Goal: Information Seeking & Learning: Learn about a topic

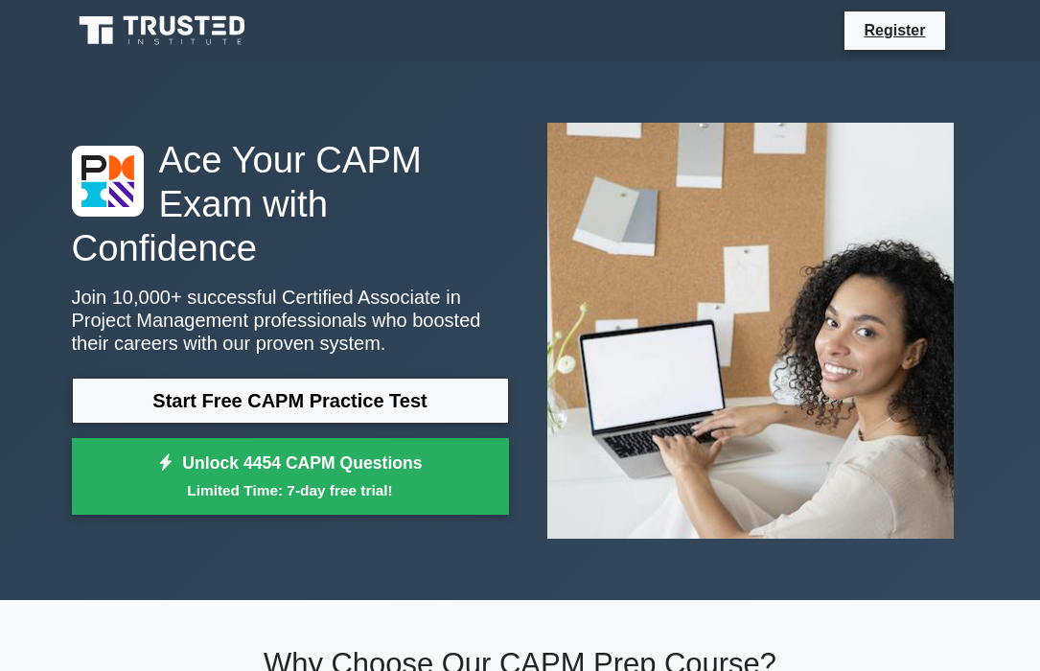
scroll to position [216, 0]
click at [356, 377] on link "Start Free CAPM Practice Test" at bounding box center [290, 400] width 437 height 46
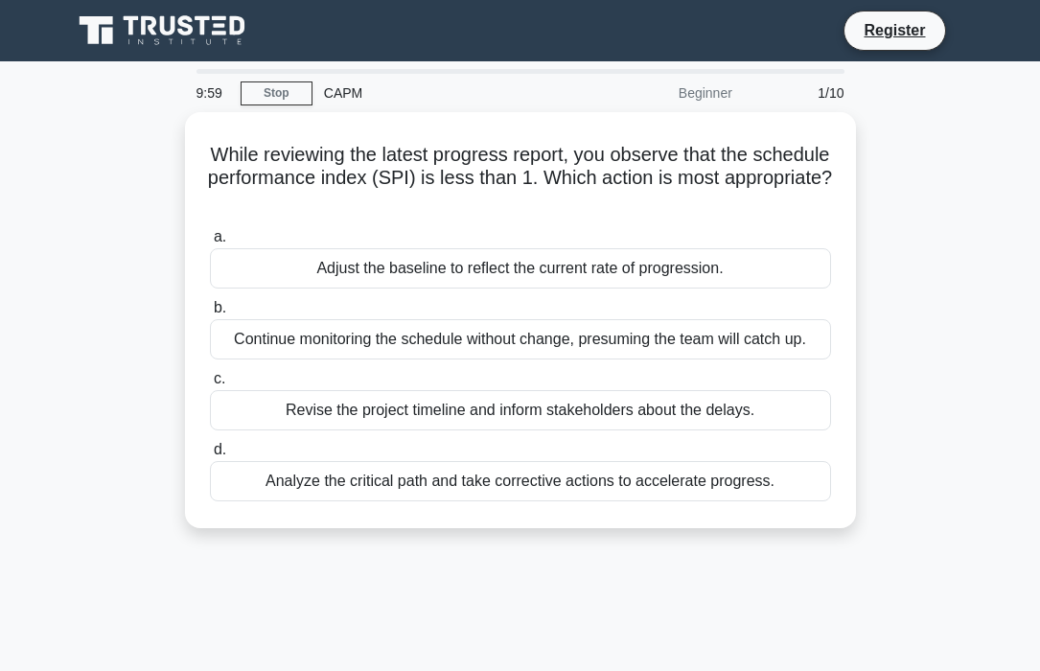
scroll to position [855, 0]
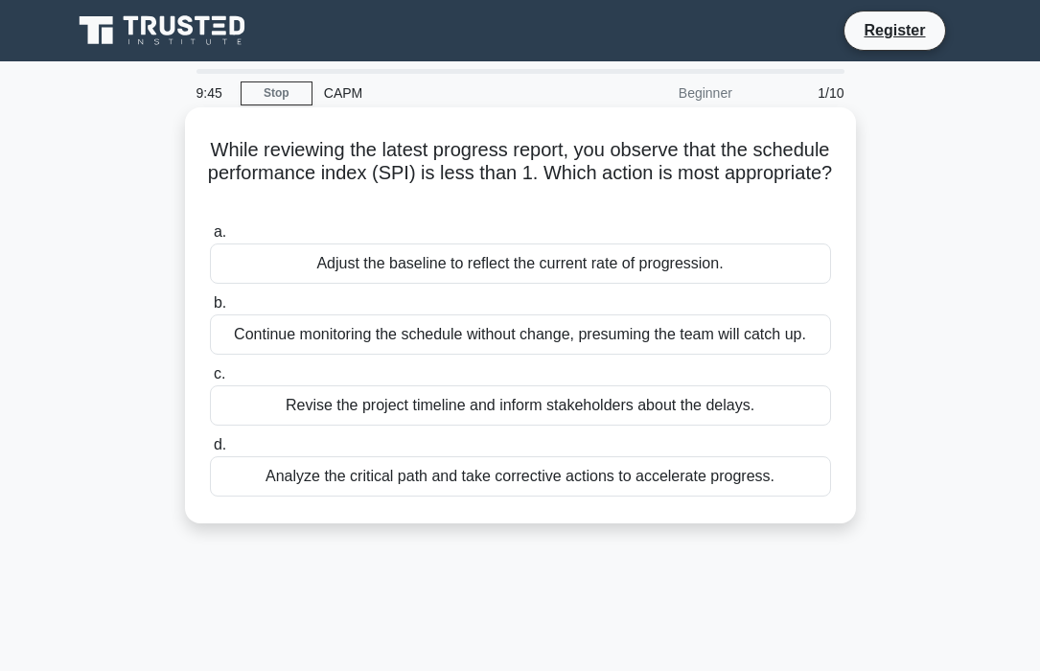
click at [478, 471] on div "Analyze the critical path and take corrective actions to accelerate progress." at bounding box center [520, 476] width 621 height 40
click at [210, 451] on input "d. Analyze the critical path and take corrective actions to accelerate progress." at bounding box center [210, 445] width 0 height 12
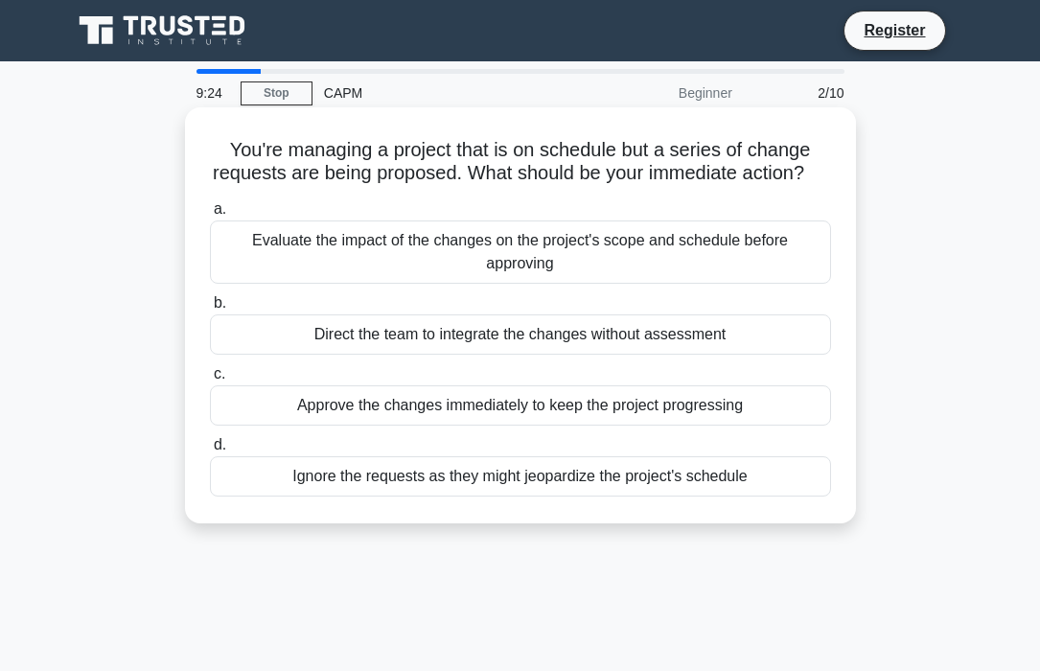
click at [523, 261] on div "Evaluate the impact of the changes on the project's scope and schedule before a…" at bounding box center [520, 251] width 621 height 63
click at [210, 216] on input "a. Evaluate the impact of the changes on the project's scope and schedule befor…" at bounding box center [210, 209] width 0 height 12
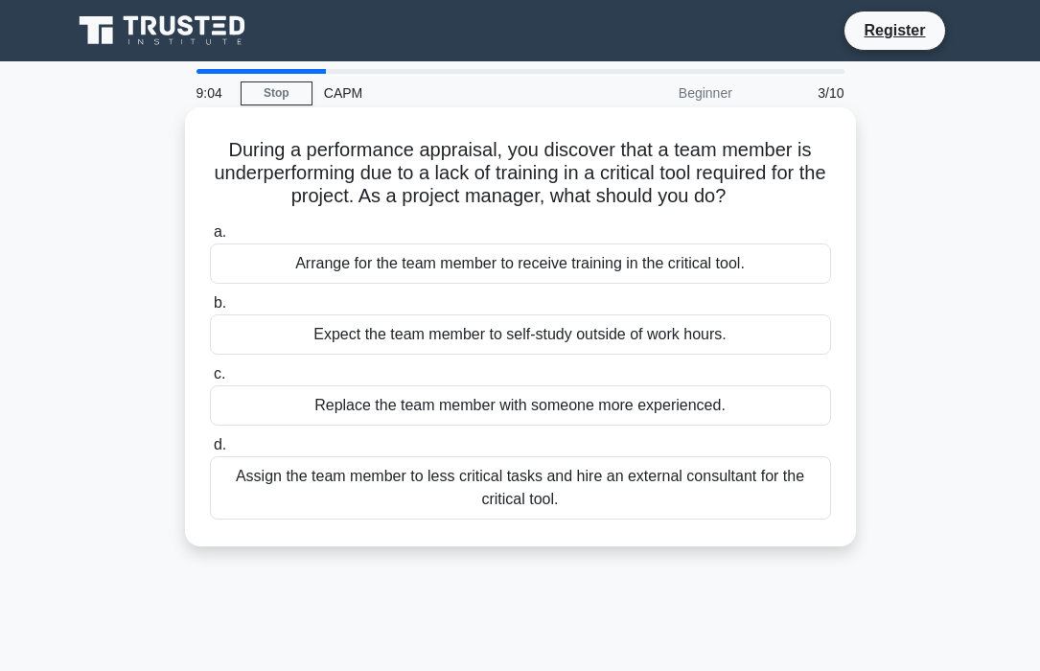
click at [499, 407] on div "Replace the team member with someone more experienced." at bounding box center [520, 405] width 621 height 40
click at [210, 380] on input "c. Replace the team member with someone more experienced." at bounding box center [210, 374] width 0 height 12
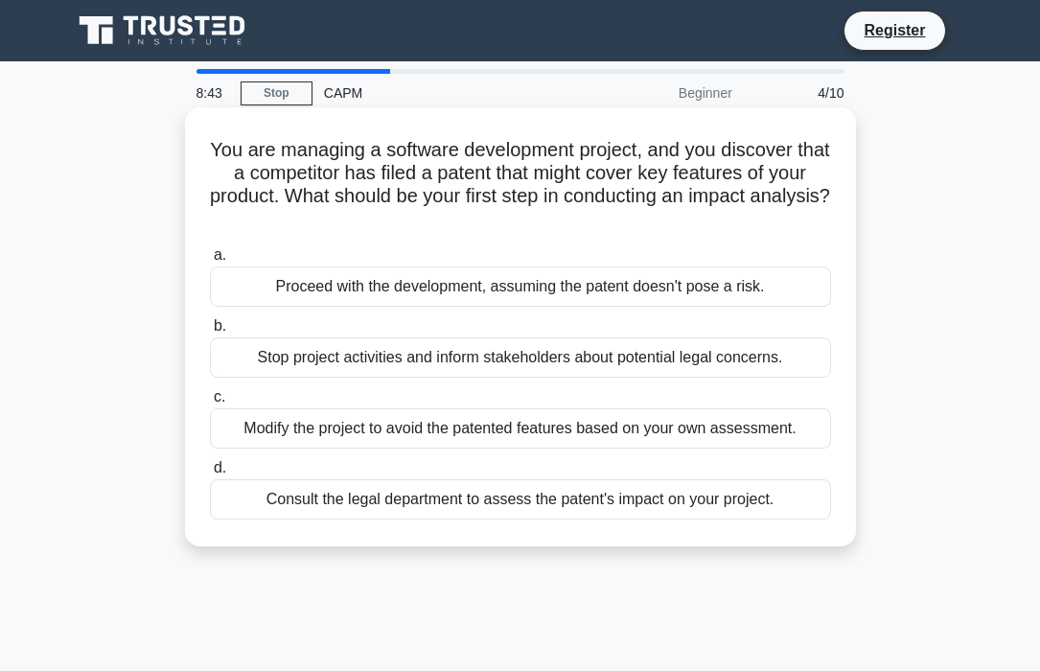
click at [418, 435] on div "Modify the project to avoid the patented features based on your own assessment." at bounding box center [520, 428] width 621 height 40
click at [210, 403] on input "c. Modify the project to avoid the patented features based on your own assessme…" at bounding box center [210, 397] width 0 height 12
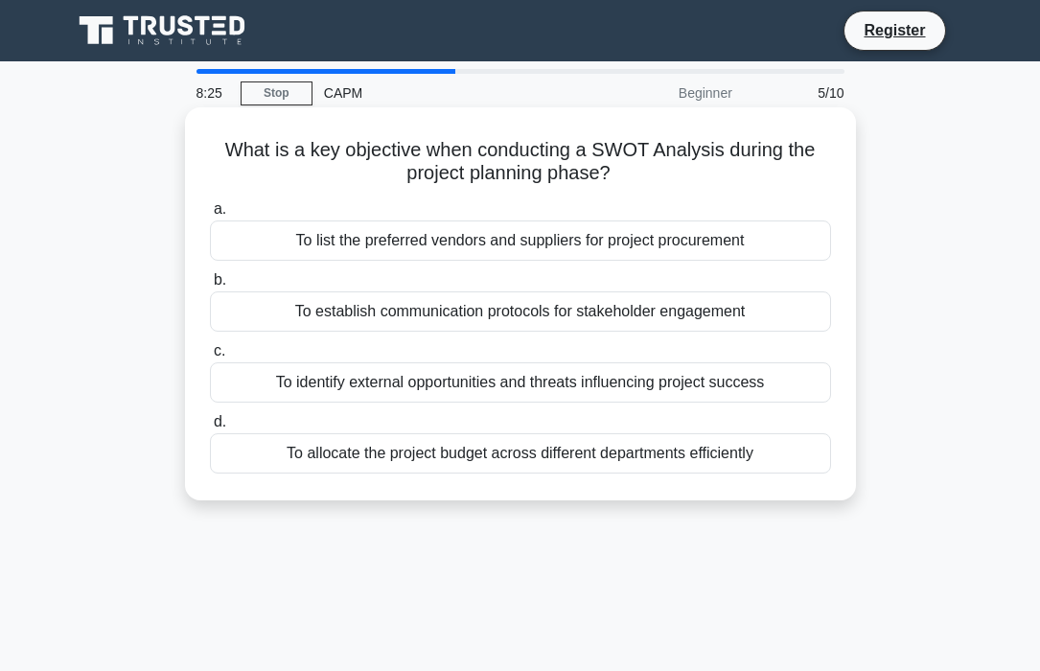
click at [420, 394] on div "To identify external opportunities and threats influencing project success" at bounding box center [520, 382] width 621 height 40
click at [210, 357] on input "c. To identify external opportunities and threats influencing project success" at bounding box center [210, 351] width 0 height 12
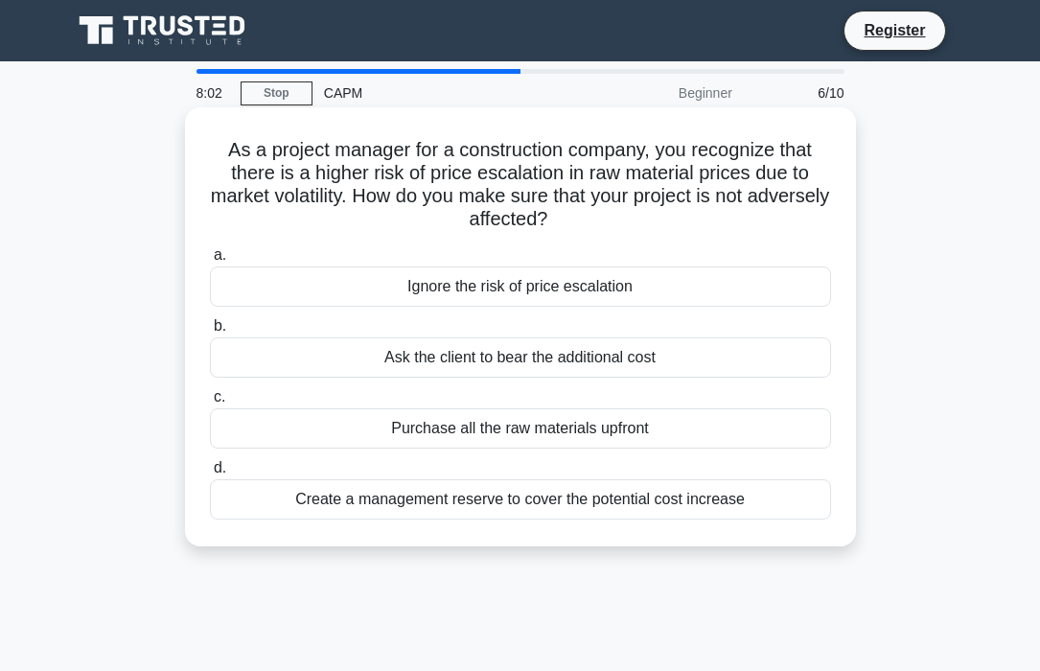
click at [423, 501] on div "Create a management reserve to cover the potential cost increase" at bounding box center [520, 499] width 621 height 40
click at [210, 474] on input "d. Create a management reserve to cover the potential cost increase" at bounding box center [210, 468] width 0 height 12
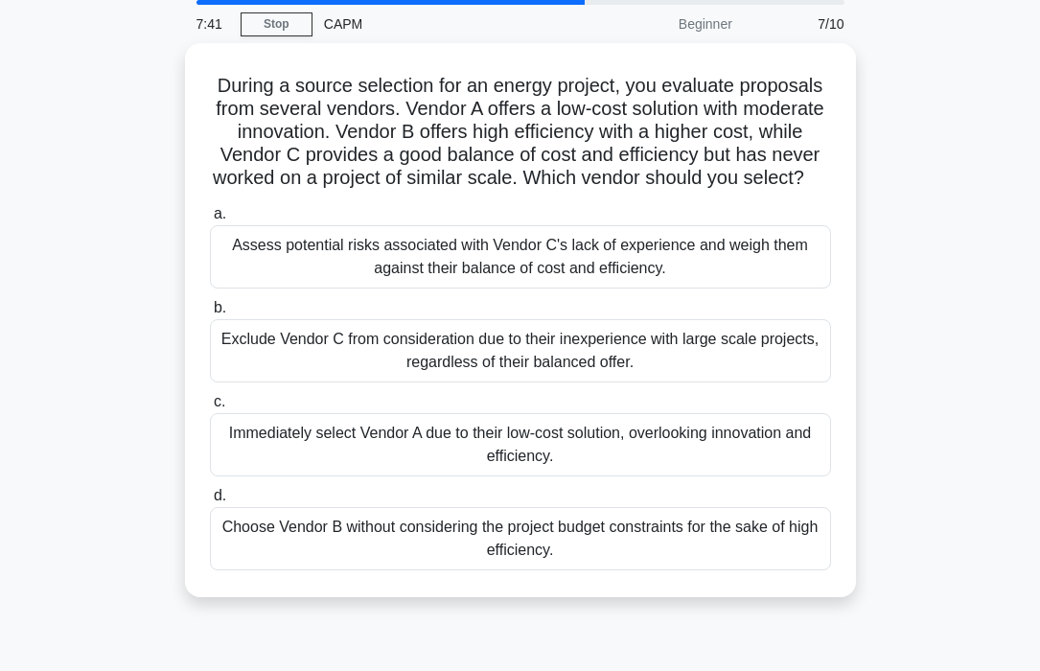
scroll to position [83, 0]
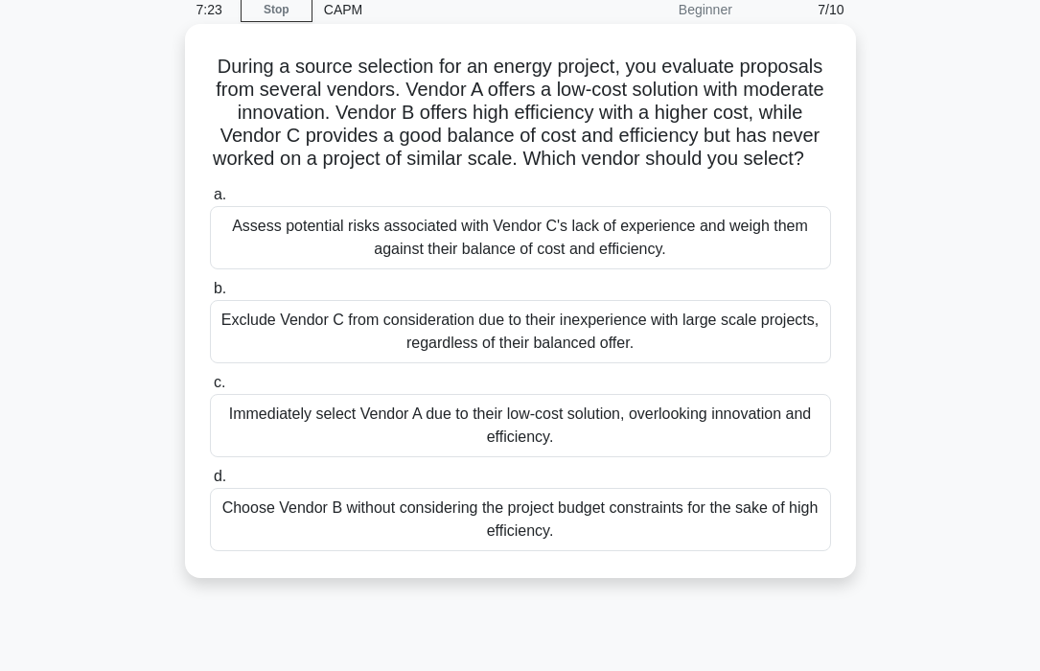
click at [603, 248] on div "Assess potential risks associated with Vendor C's lack of experience and weigh …" at bounding box center [520, 237] width 621 height 63
click at [210, 201] on input "a. Assess potential risks associated with Vendor C's lack of experience and wei…" at bounding box center [210, 195] width 0 height 12
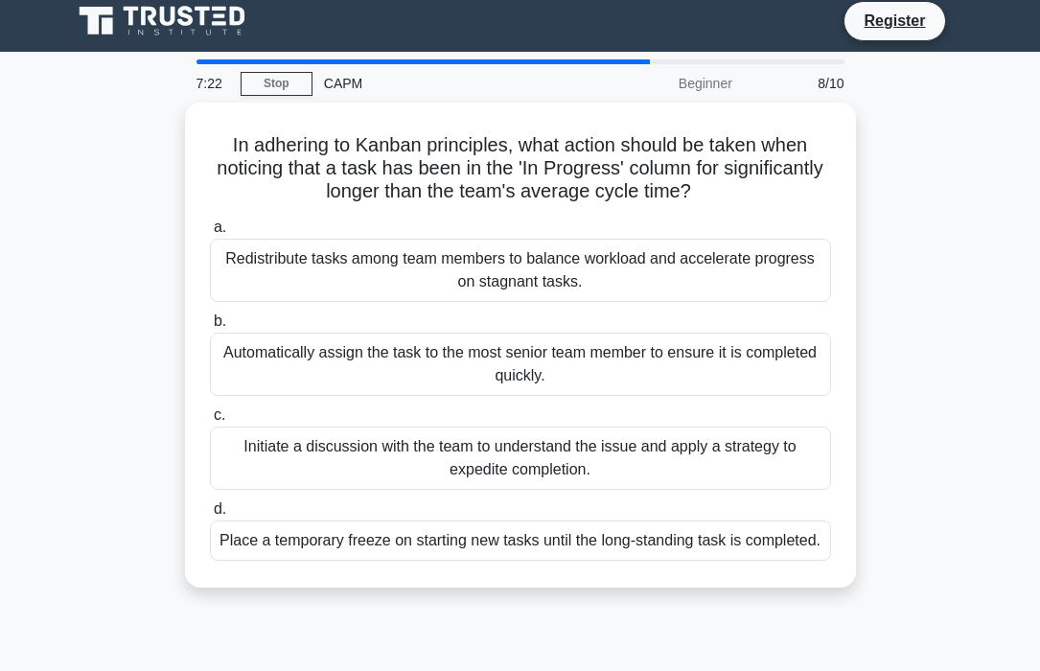
scroll to position [0, 0]
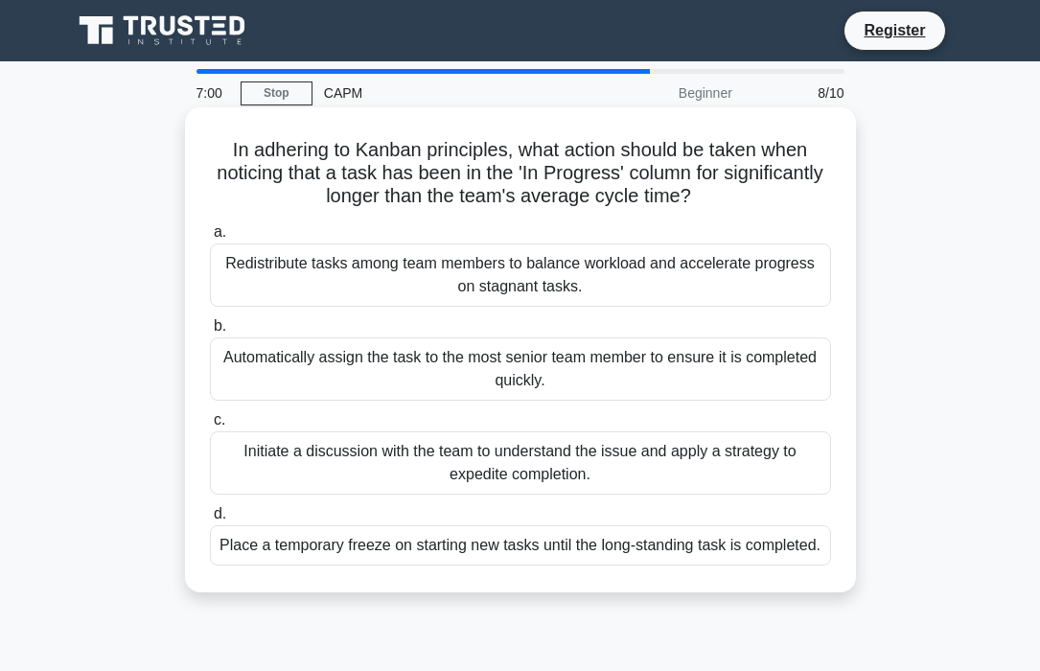
click at [381, 548] on div "Place a temporary freeze on starting new tasks until the long-standing task is …" at bounding box center [520, 545] width 621 height 40
click at [210, 520] on input "d. Place a temporary freeze on starting new tasks until the long-standing task …" at bounding box center [210, 514] width 0 height 12
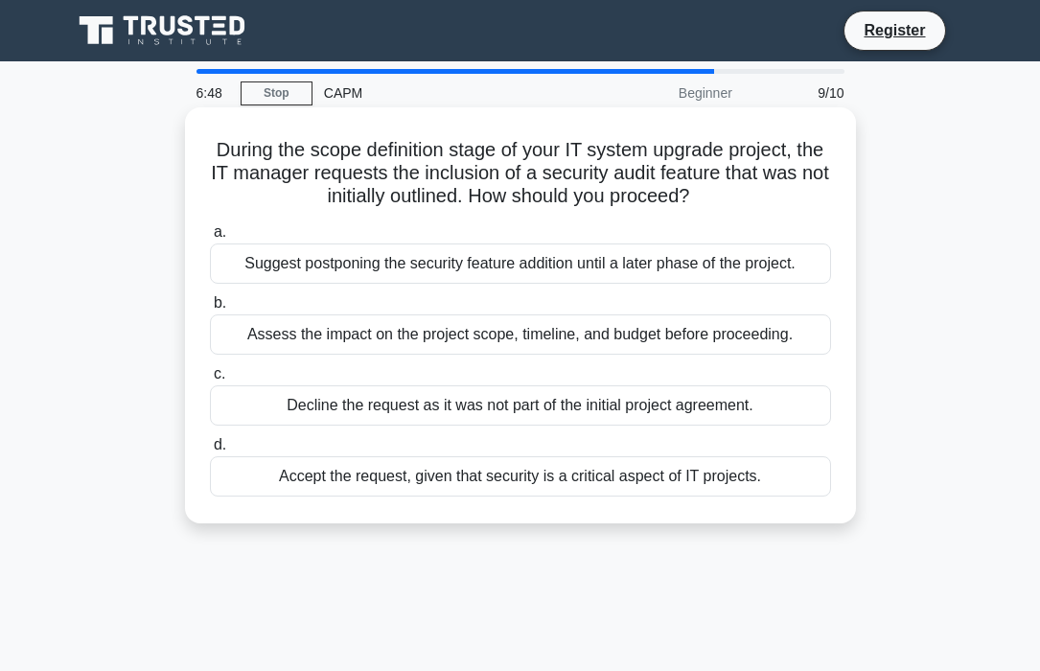
click at [576, 332] on div "Assess the impact on the project scope, timeline, and budget before proceeding." at bounding box center [520, 334] width 621 height 40
click at [210, 309] on input "b. Assess the impact on the project scope, timeline, and budget before proceedi…" at bounding box center [210, 303] width 0 height 12
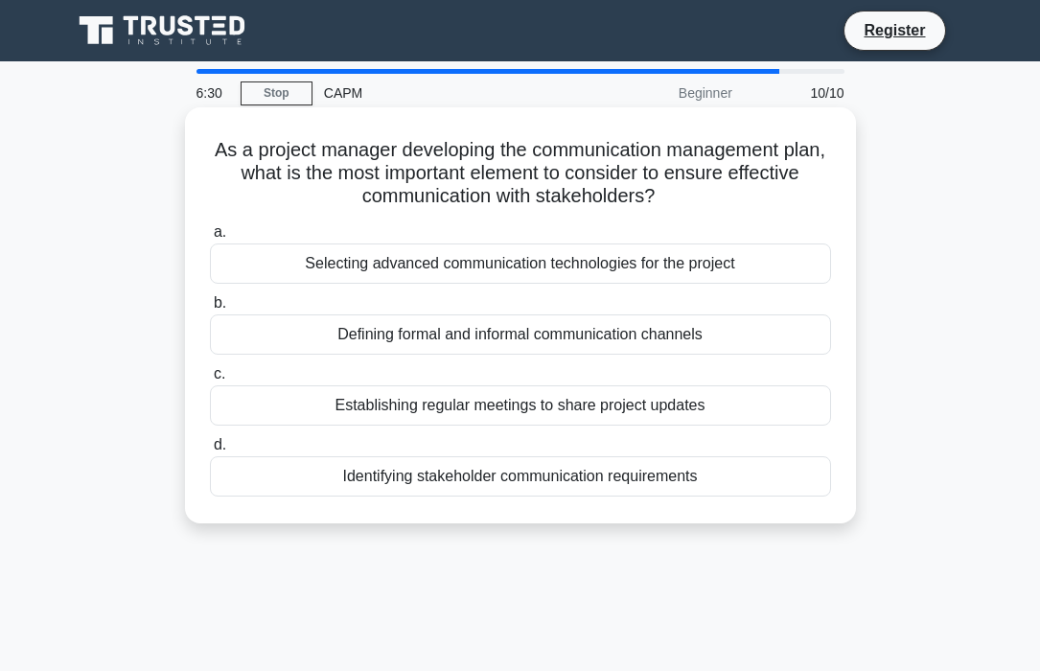
click at [517, 332] on div "Defining formal and informal communication channels" at bounding box center [520, 334] width 621 height 40
click at [210, 309] on input "b. Defining formal and informal communication channels" at bounding box center [210, 303] width 0 height 12
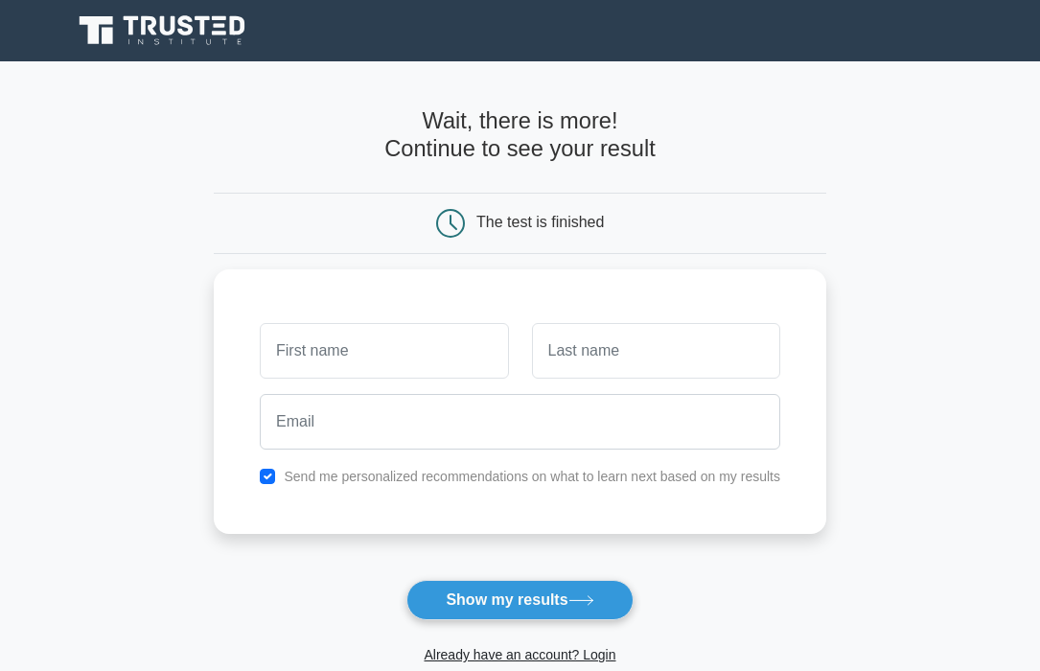
scroll to position [855, 0]
type input "[PERSON_NAME]"
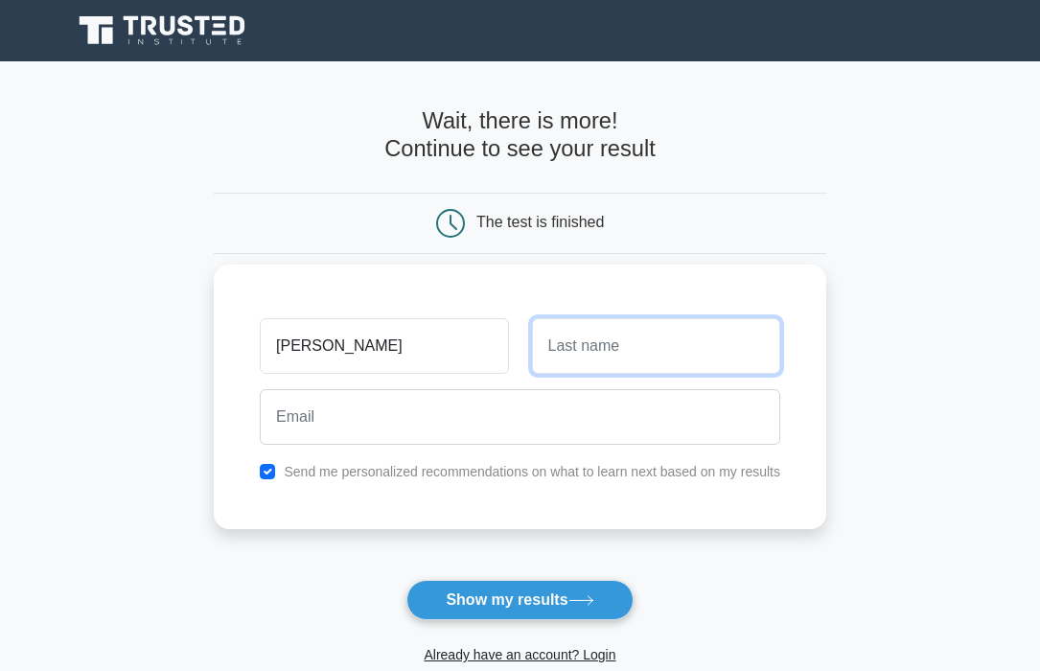
click at [663, 348] on input "text" at bounding box center [656, 346] width 248 height 56
type input "[PERSON_NAME]"
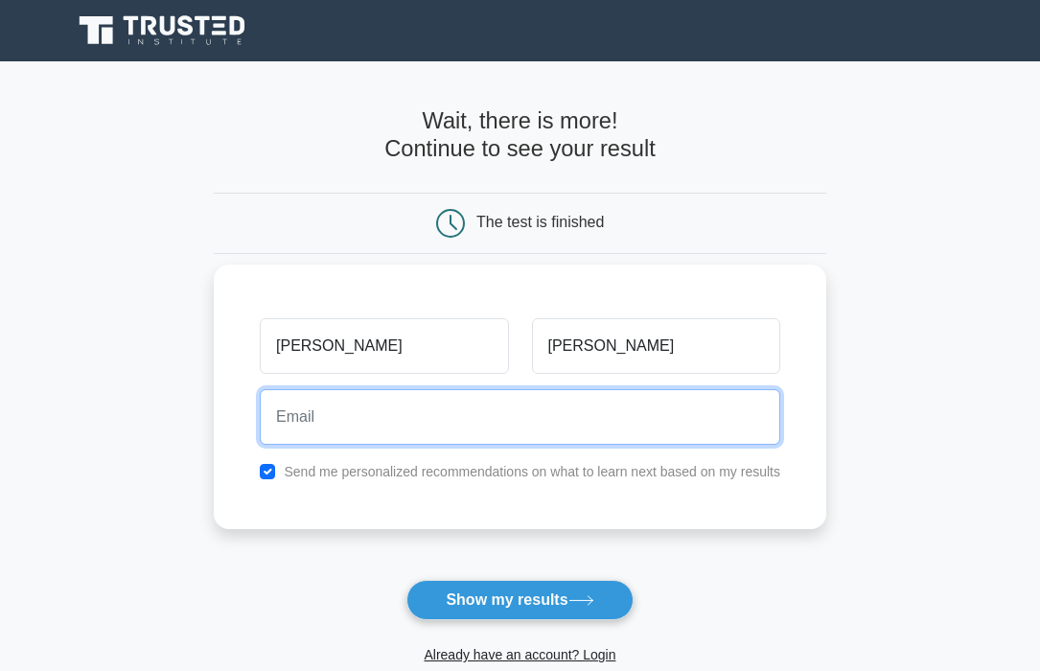
click at [589, 416] on input "email" at bounding box center [520, 417] width 520 height 56
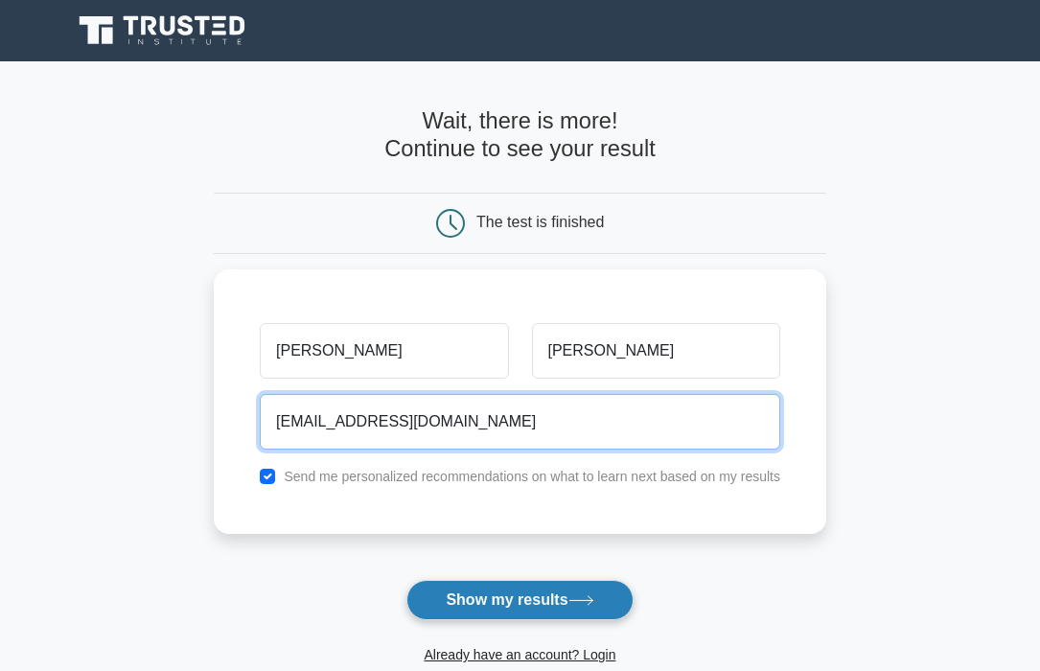
type input "[EMAIL_ADDRESS][DOMAIN_NAME]"
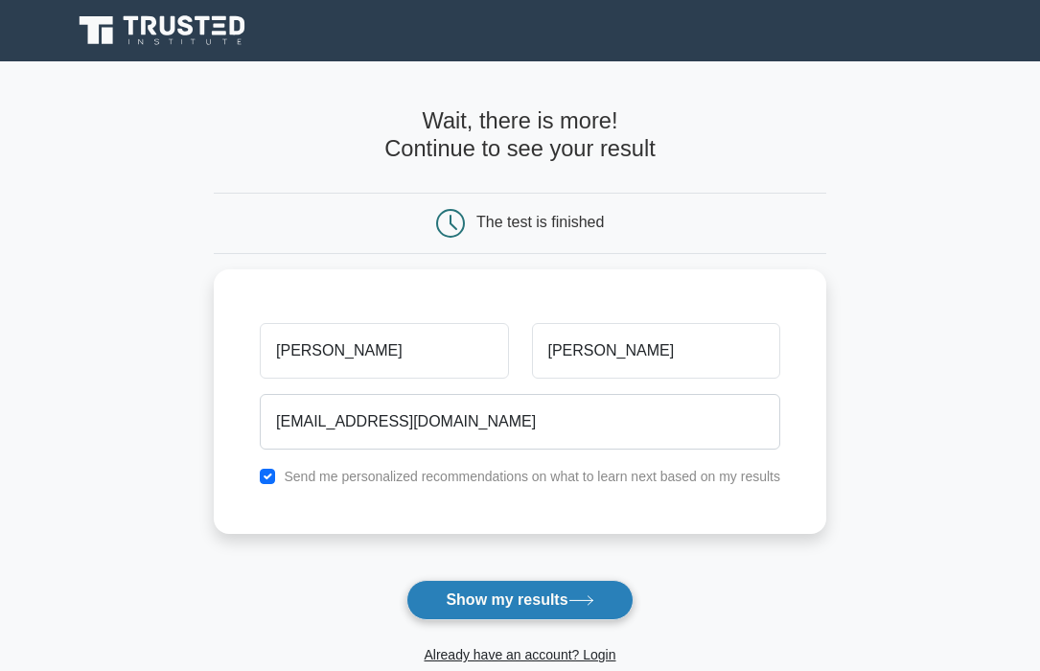
click at [558, 597] on button "Show my results" at bounding box center [519, 600] width 226 height 40
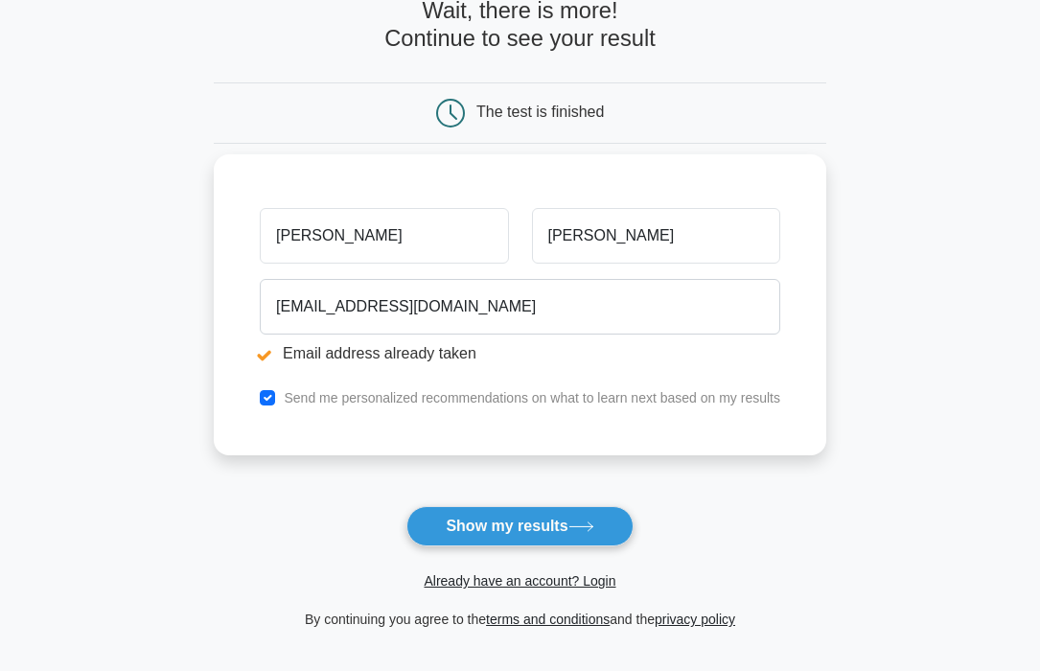
scroll to position [215, 0]
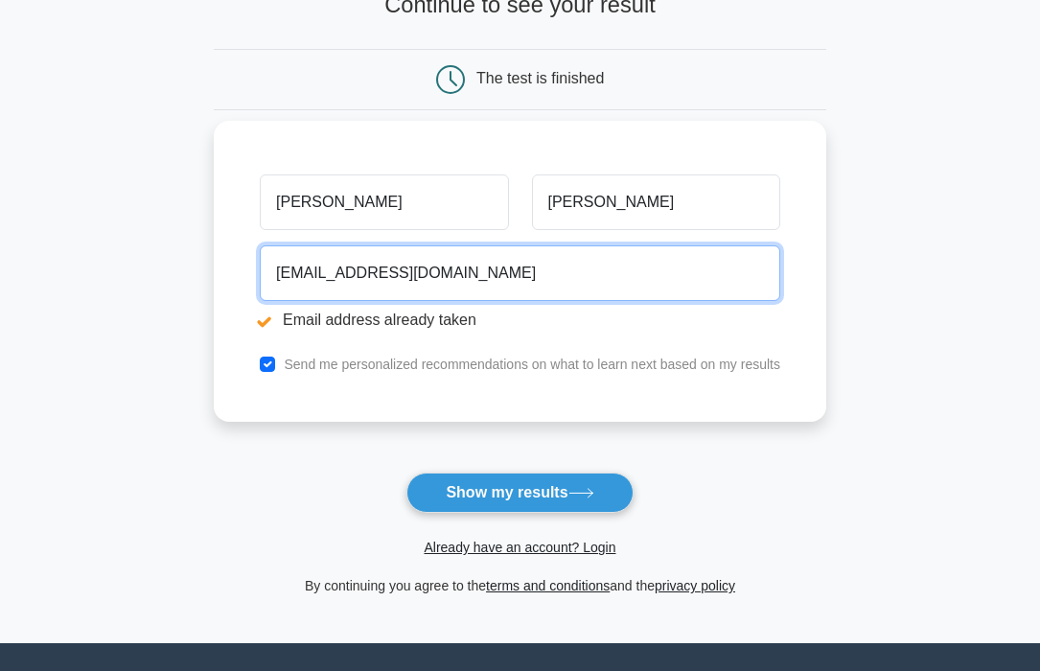
click at [339, 274] on input "[EMAIL_ADDRESS][DOMAIN_NAME]" at bounding box center [520, 273] width 520 height 56
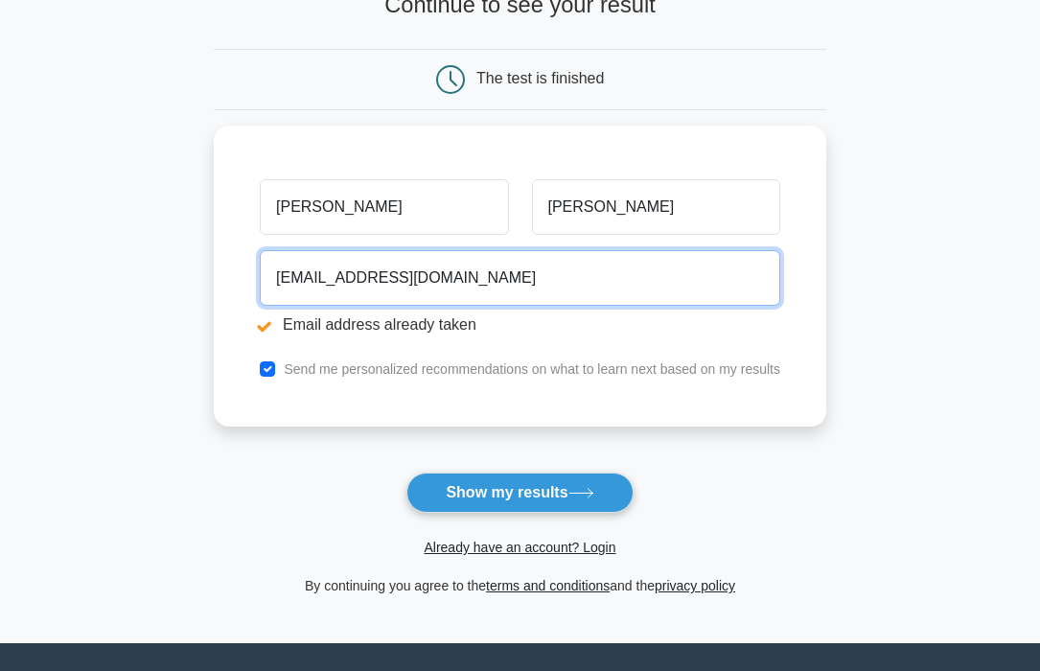
drag, startPoint x: 434, startPoint y: 274, endPoint x: 142, endPoint y: 274, distance: 292.2
click at [142, 274] on main "Email address already taken Wait, there is more! Continue to see your result Th…" at bounding box center [520, 245] width 1040 height 796
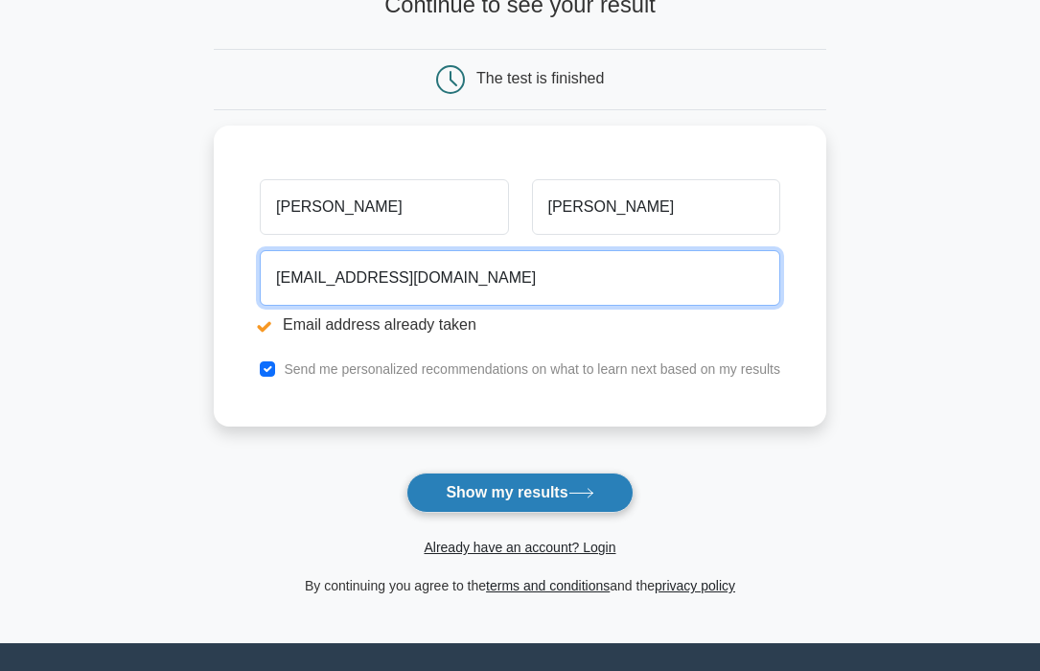
type input "[EMAIL_ADDRESS][DOMAIN_NAME]"
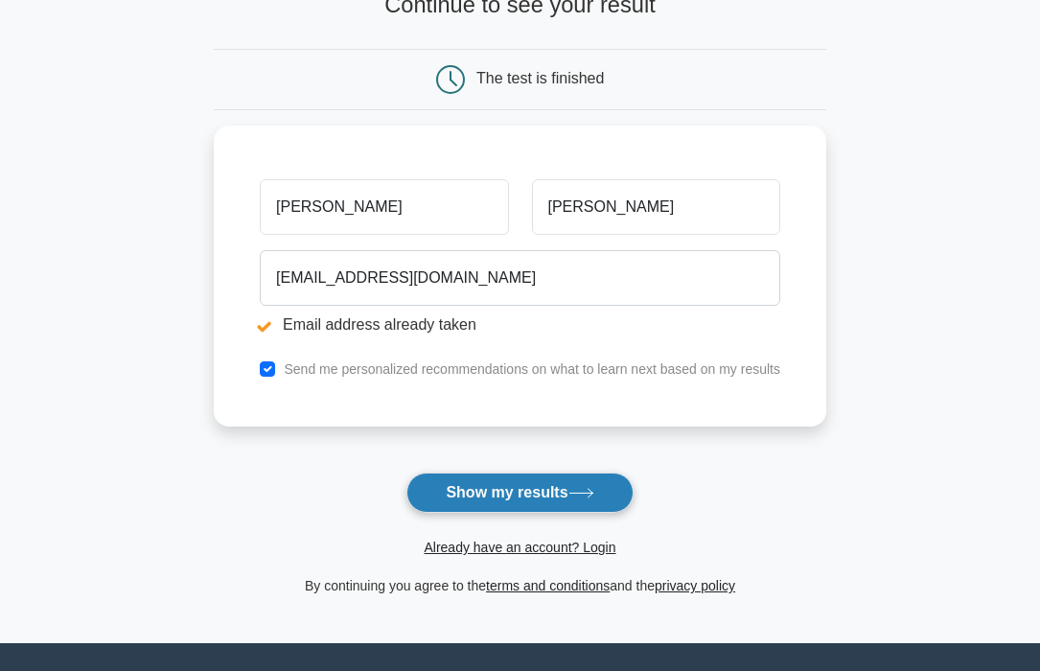
click at [510, 496] on button "Show my results" at bounding box center [519, 492] width 226 height 40
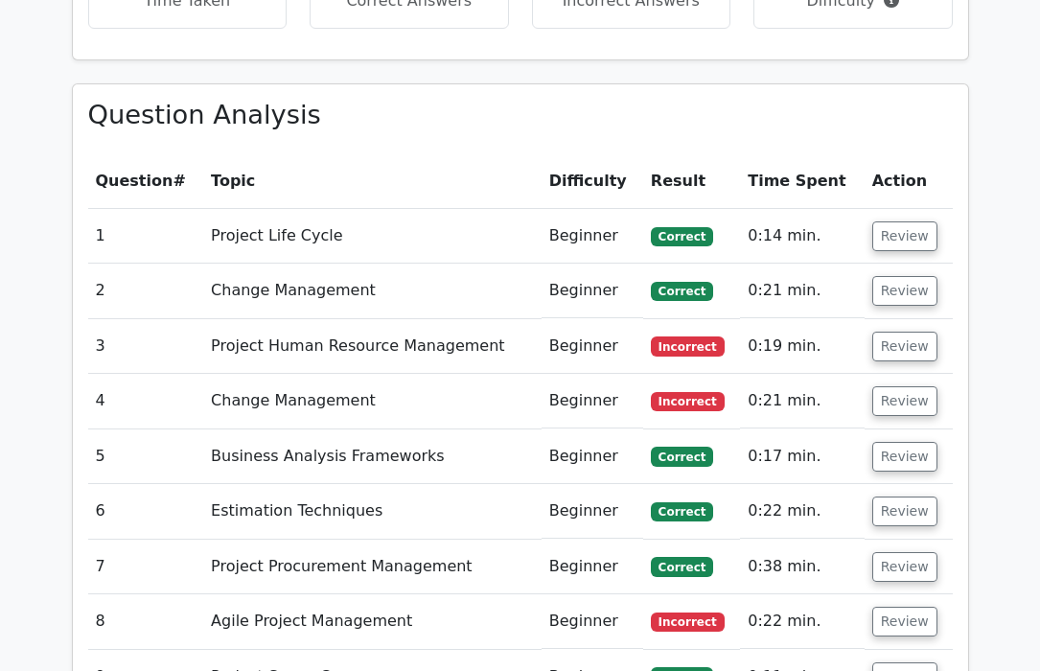
scroll to position [1537, 0]
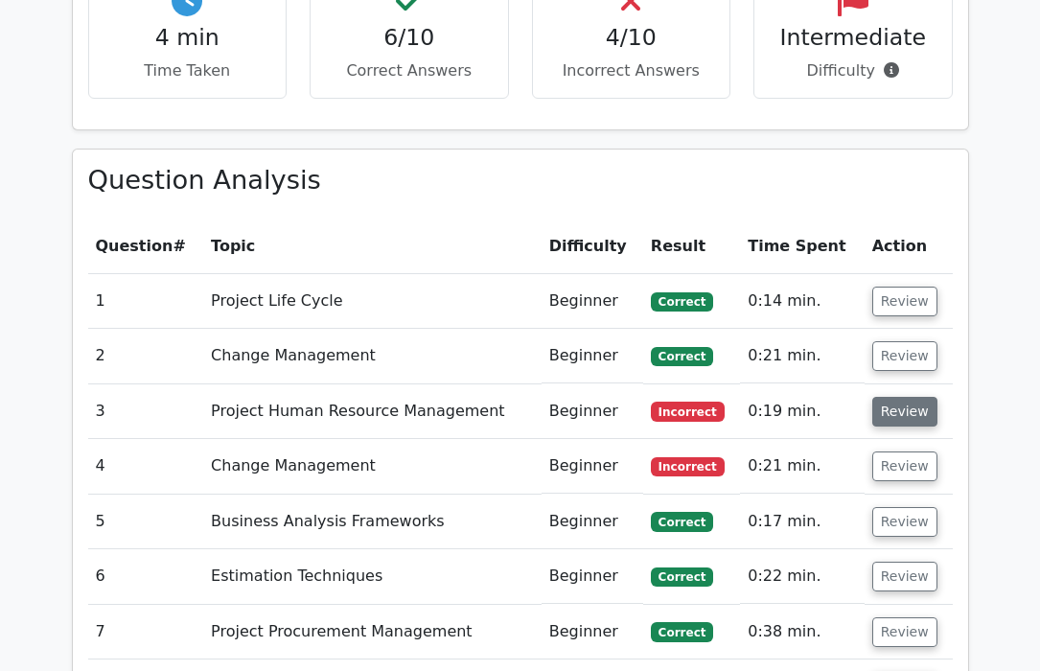
click at [910, 397] on button "Review" at bounding box center [904, 412] width 65 height 30
click at [909, 397] on button "Review" at bounding box center [904, 412] width 65 height 30
click at [898, 397] on button "Review" at bounding box center [904, 412] width 65 height 30
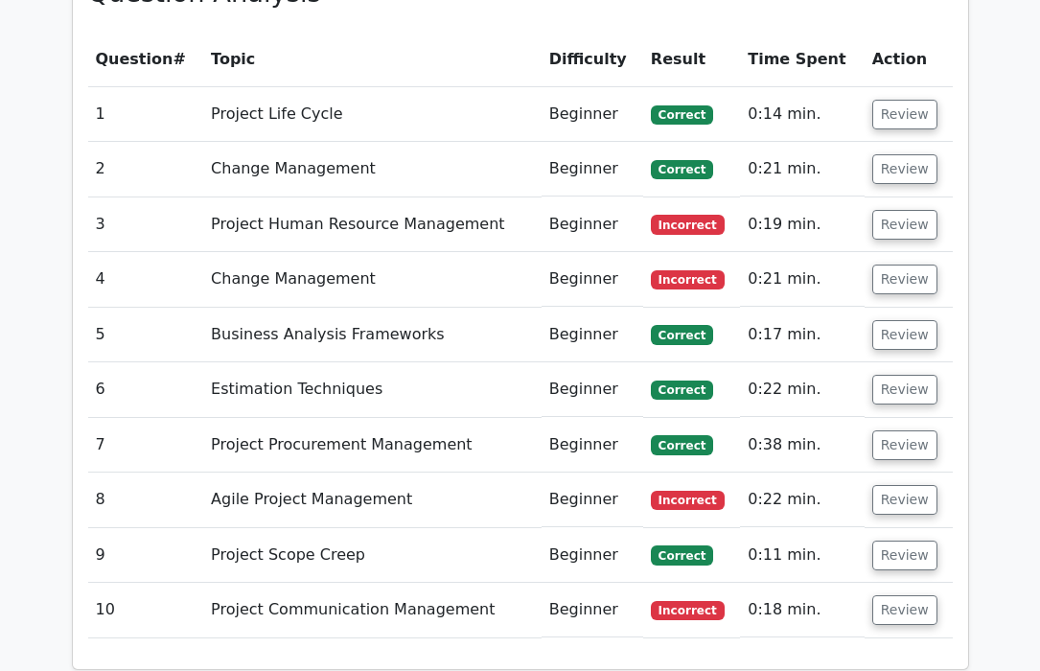
scroll to position [1726, 0]
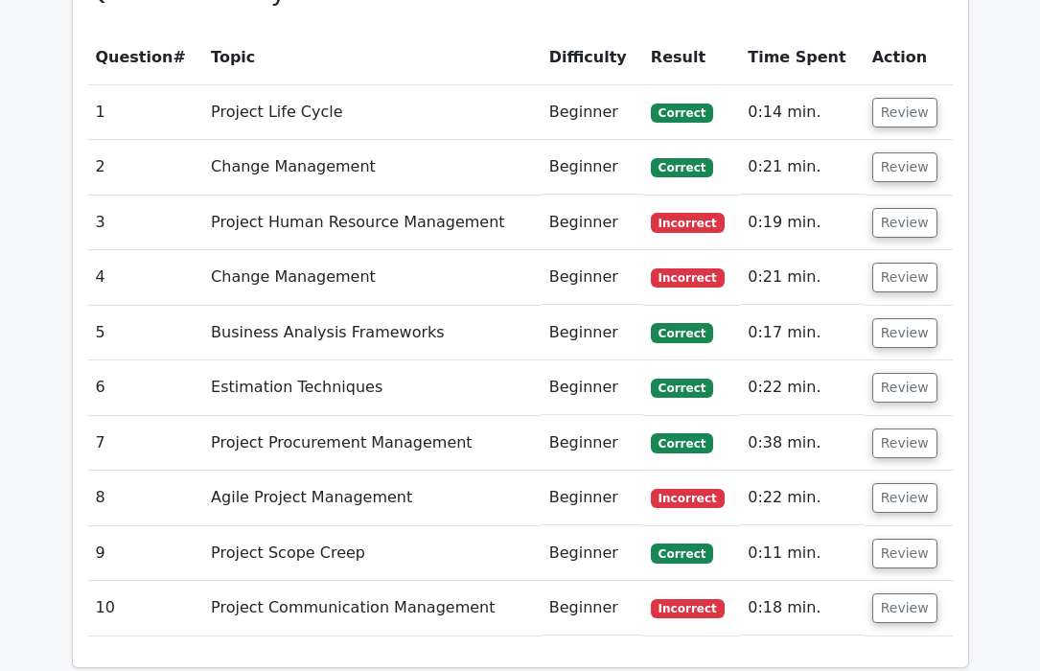
click at [292, 195] on td "Project Human Resource Management" at bounding box center [372, 222] width 338 height 55
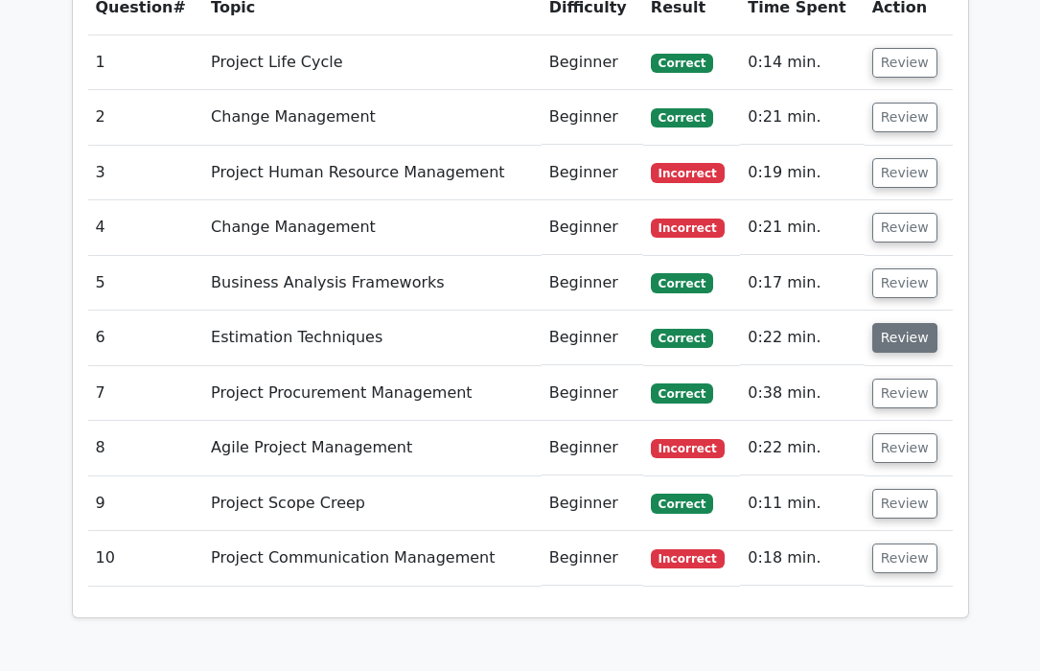
click at [904, 323] on button "Review" at bounding box center [904, 338] width 65 height 30
click at [897, 213] on button "Review" at bounding box center [904, 228] width 65 height 30
click at [894, 213] on button "Review" at bounding box center [904, 228] width 65 height 30
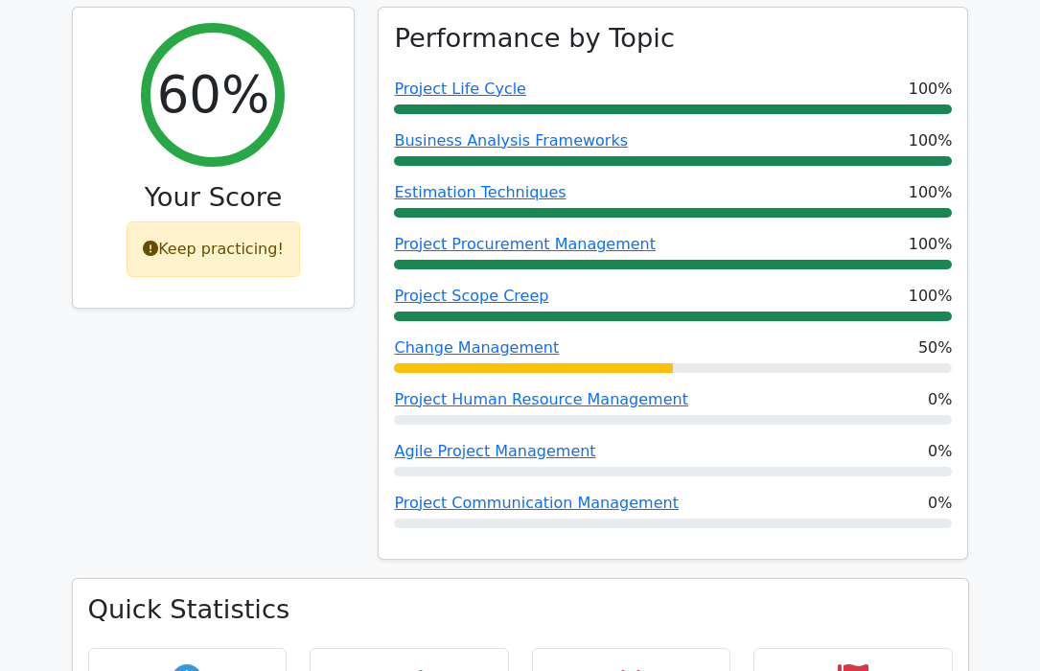
scroll to position [851, 0]
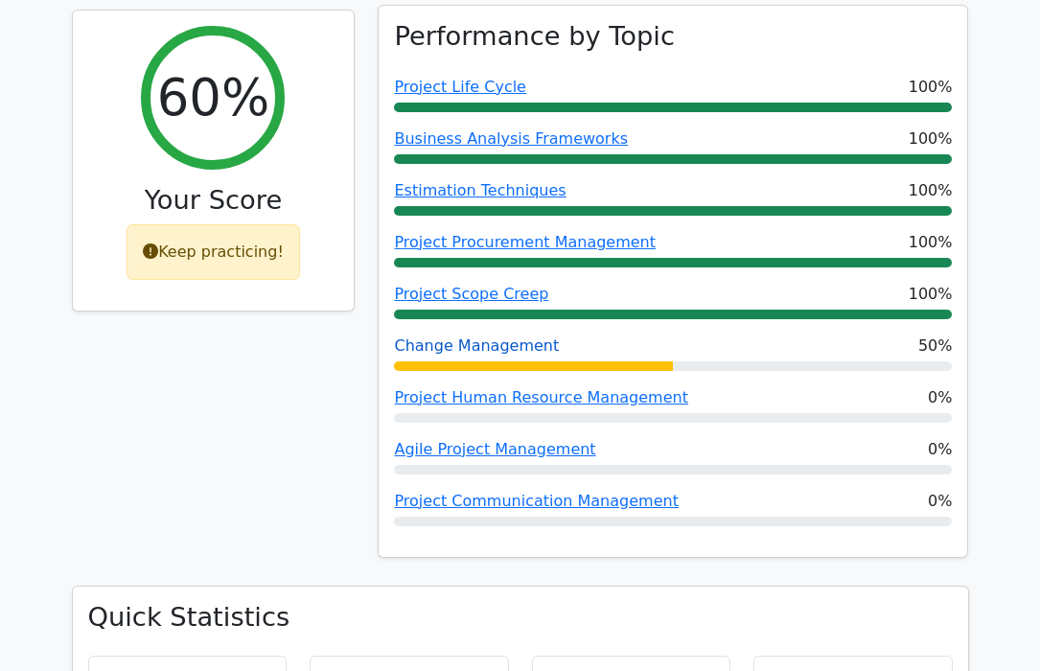
click at [536, 336] on link "Change Management" at bounding box center [476, 345] width 165 height 18
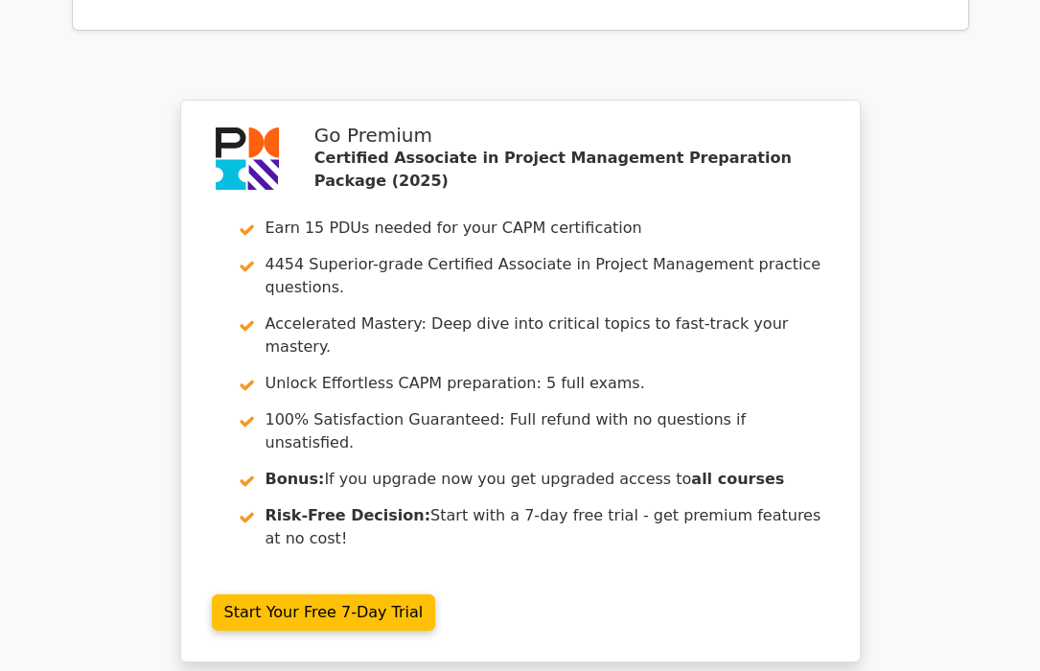
scroll to position [2645, 0]
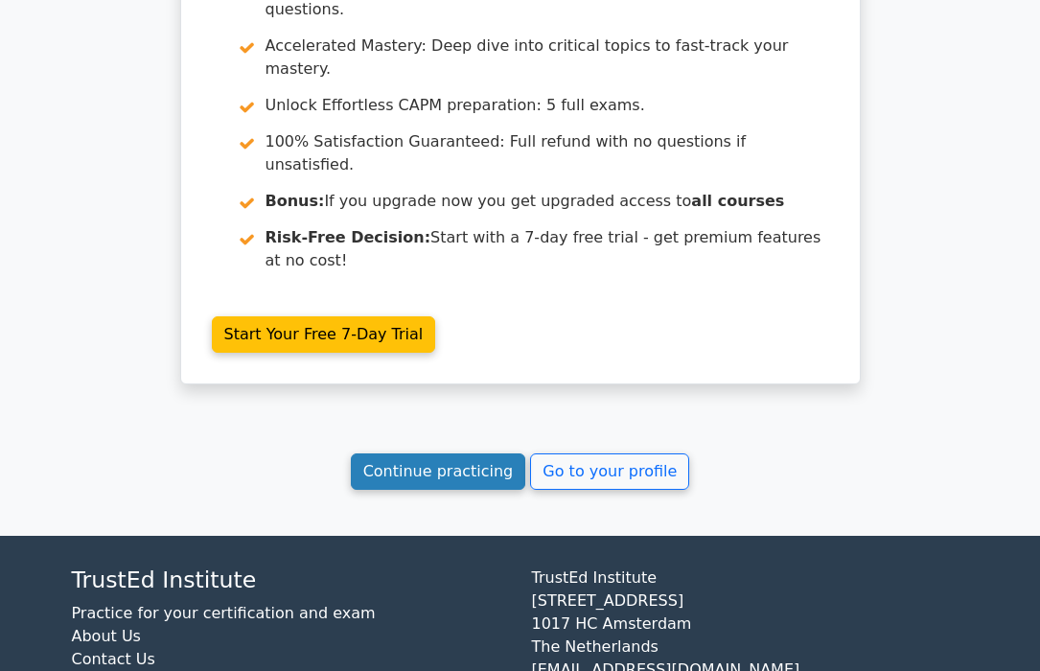
click at [510, 453] on link "Continue practicing" at bounding box center [438, 471] width 175 height 36
click at [454, 453] on link "Continue practicing" at bounding box center [438, 471] width 175 height 36
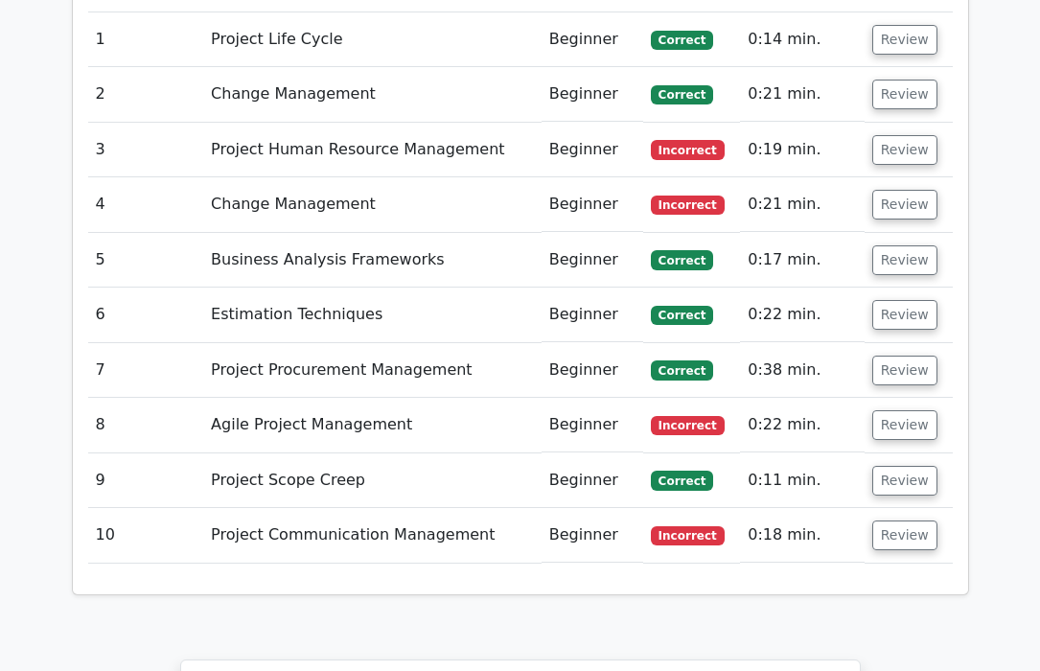
scroll to position [1838, 0]
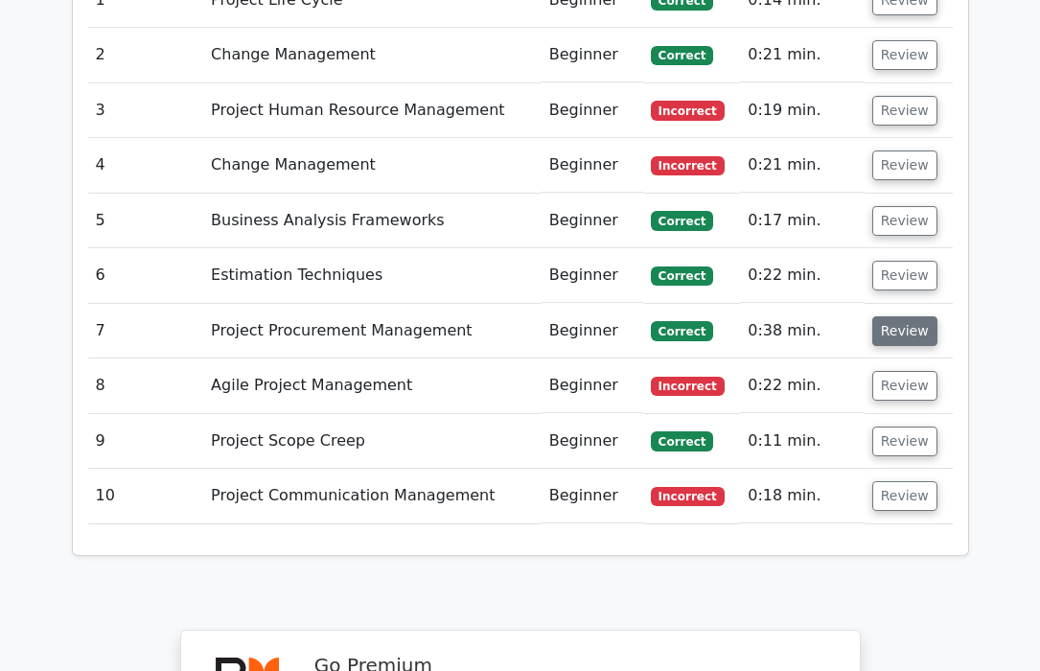
click at [881, 316] on button "Review" at bounding box center [904, 331] width 65 height 30
click at [877, 145] on td "Review" at bounding box center [908, 165] width 88 height 55
click at [898, 150] on button "Review" at bounding box center [904, 165] width 65 height 30
click at [904, 206] on button "Review" at bounding box center [904, 221] width 65 height 30
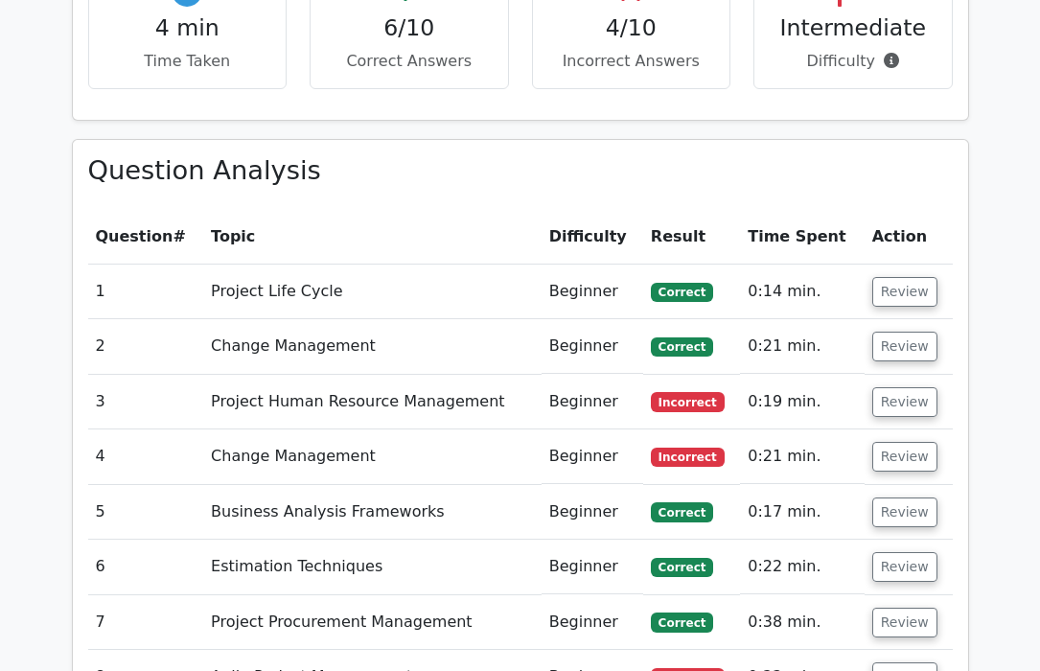
scroll to position [1530, 0]
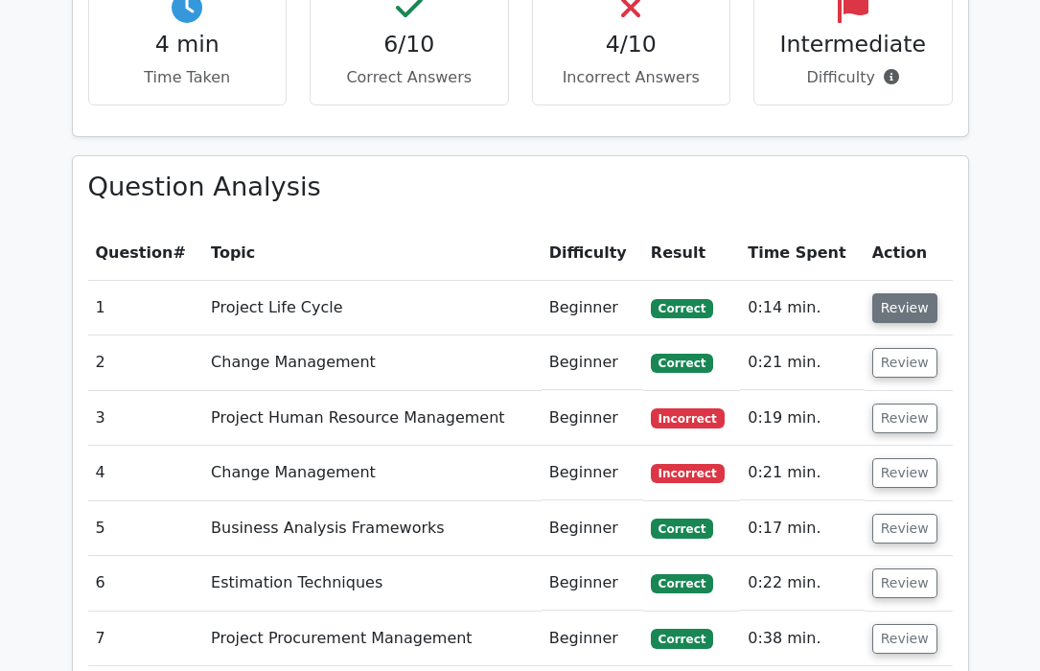
click at [905, 293] on button "Review" at bounding box center [904, 308] width 65 height 30
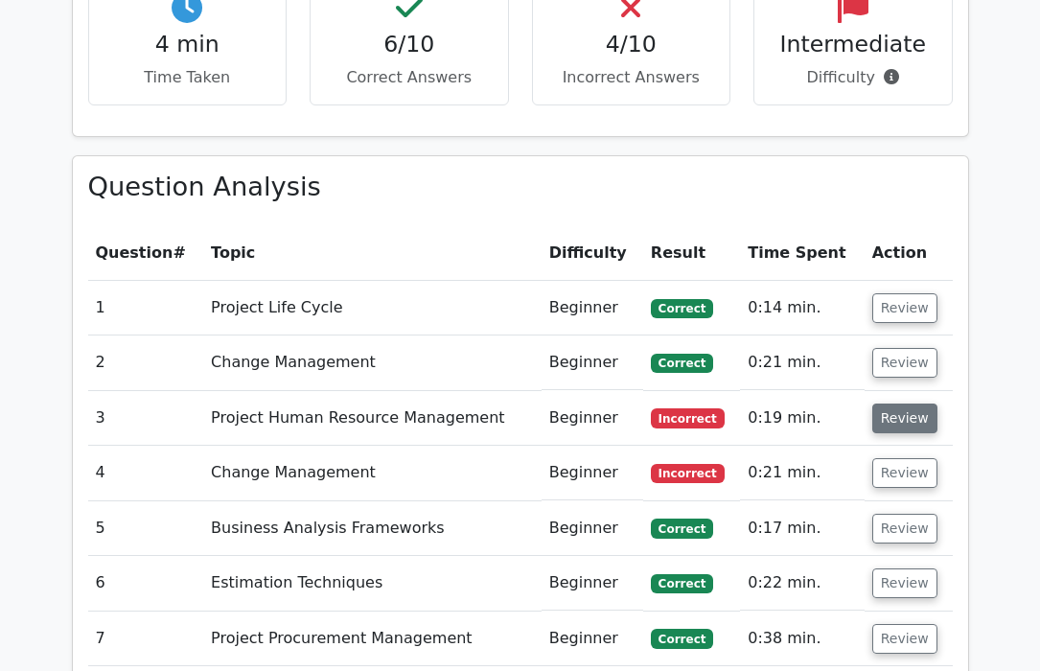
click at [901, 403] on button "Review" at bounding box center [904, 418] width 65 height 30
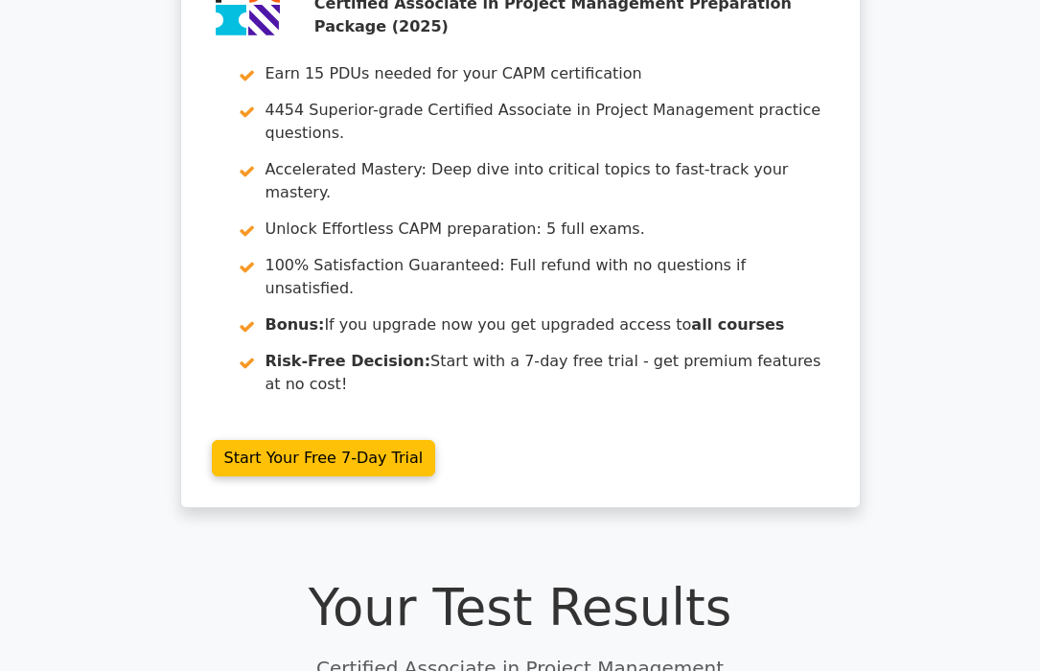
scroll to position [0, 0]
